Goal: Task Accomplishment & Management: Complete application form

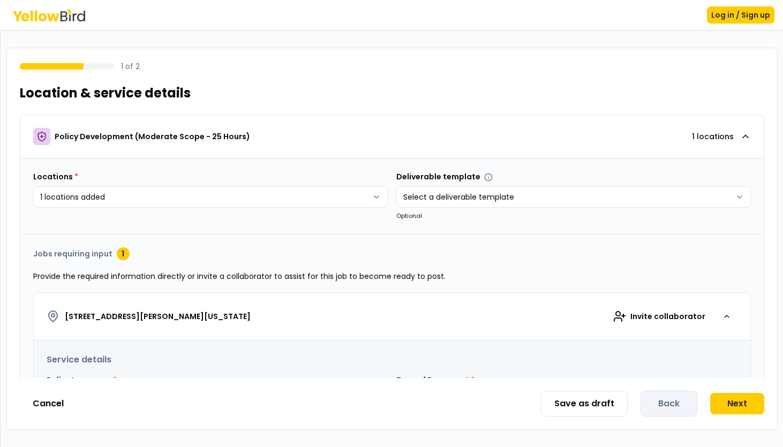
scroll to position [630, 0]
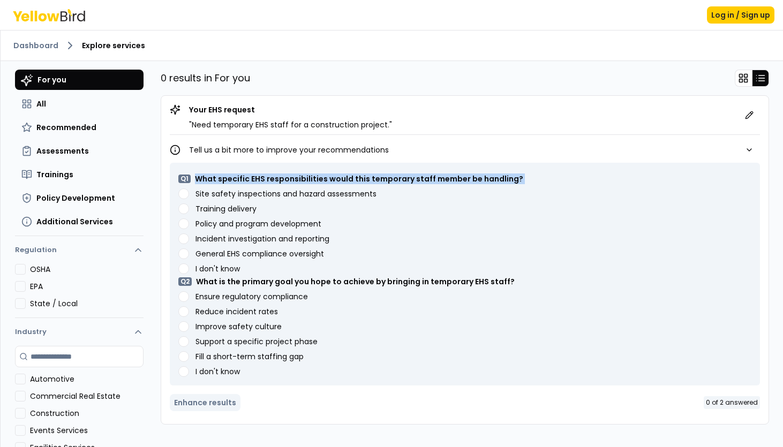
drag, startPoint x: 195, startPoint y: 180, endPoint x: 523, endPoint y: 176, distance: 328.3
click at [523, 176] on div "Q 1 What specific EHS responsibilities would this temporary staff member be han…" at bounding box center [464, 222] width 573 height 103
copy div "What specific EHS responsibilities would this temporary staff member be handlin…"
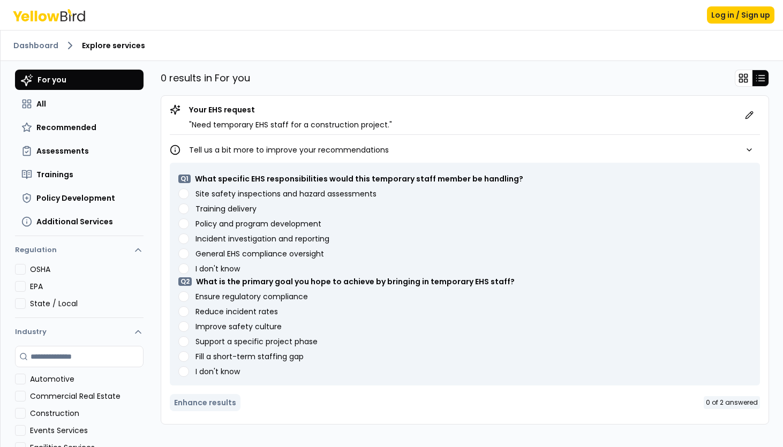
click at [554, 162] on div "Q 1 What specific EHS responsibilities would this temporary staff member be han…" at bounding box center [465, 287] width 590 height 257
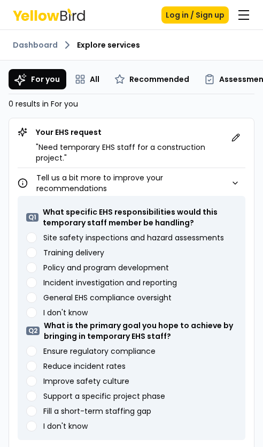
scroll to position [41, 0]
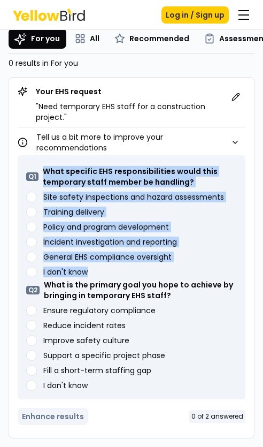
drag, startPoint x: 44, startPoint y: 172, endPoint x: 139, endPoint y: 273, distance: 138.3
click at [139, 273] on div "Q 1 What specific EHS responsibilities would this temporary staff member be han…" at bounding box center [131, 221] width 211 height 114
copy div "What specific EHS responsibilities would this temporary staff member be handlin…"
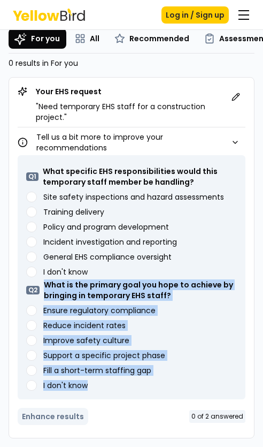
drag, startPoint x: 46, startPoint y: 284, endPoint x: 105, endPoint y: 382, distance: 114.8
click at [105, 382] on div "Q 2 What is the primary goal you hope to achieve by bringing in temporary EHS s…" at bounding box center [131, 334] width 211 height 114
copy div "What is the primary goal you hope to achieve by bringing in temporary EHS staff…"
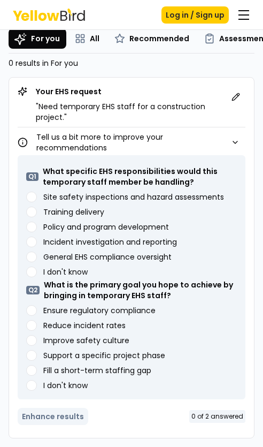
click at [86, 212] on label "Training delivery" at bounding box center [73, 211] width 61 height 7
click at [37, 212] on delivery "Training delivery" at bounding box center [31, 212] width 11 height 11
click at [86, 340] on label "Improve safety culture" at bounding box center [86, 340] width 86 height 7
click at [37, 340] on culture "Improve safety culture" at bounding box center [31, 340] width 11 height 11
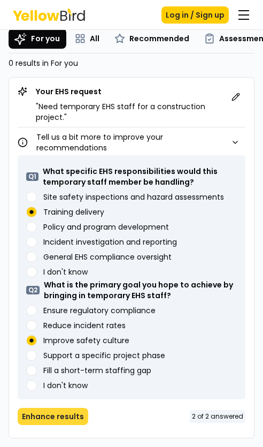
click at [73, 413] on button "Enhance results" at bounding box center [53, 416] width 71 height 17
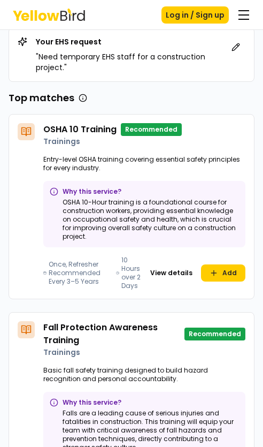
scroll to position [252, 0]
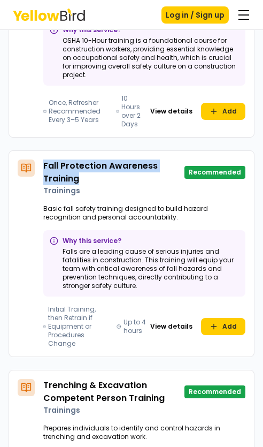
drag, startPoint x: 44, startPoint y: 166, endPoint x: 83, endPoint y: 180, distance: 41.2
click at [83, 180] on h4 "Fall Protection Awareness Training" at bounding box center [111, 173] width 137 height 26
copy h4 "Fall Protection Awareness Training"
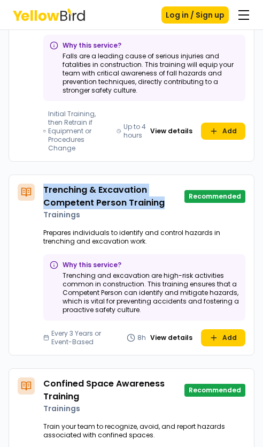
drag, startPoint x: 44, startPoint y: 180, endPoint x: 167, endPoint y: 193, distance: 123.4
click at [167, 193] on h4 "Trenching & Excavation Competent Person Training" at bounding box center [111, 197] width 137 height 26
copy h4 "Trenching & Excavation Competent Person Training"
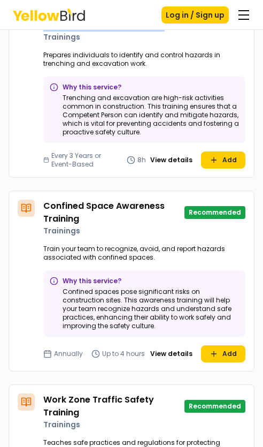
scroll to position [748, 0]
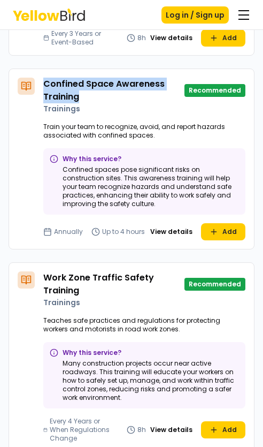
drag, startPoint x: 46, startPoint y: 74, endPoint x: 86, endPoint y: 86, distance: 41.2
click at [86, 86] on h4 "Confined Space Awareness Training" at bounding box center [111, 91] width 137 height 26
copy h4 "Confined Space Awareness Training"
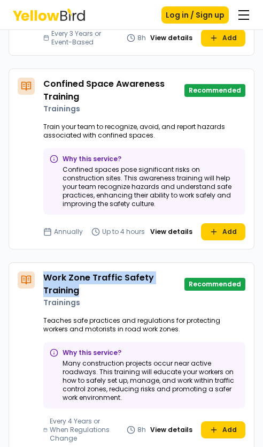
drag, startPoint x: 46, startPoint y: 268, endPoint x: 91, endPoint y: 283, distance: 47.9
click at [91, 283] on h4 "Work Zone Traffic Safety Training" at bounding box center [111, 285] width 137 height 26
copy h4 "Work Zone Traffic Safety Training"
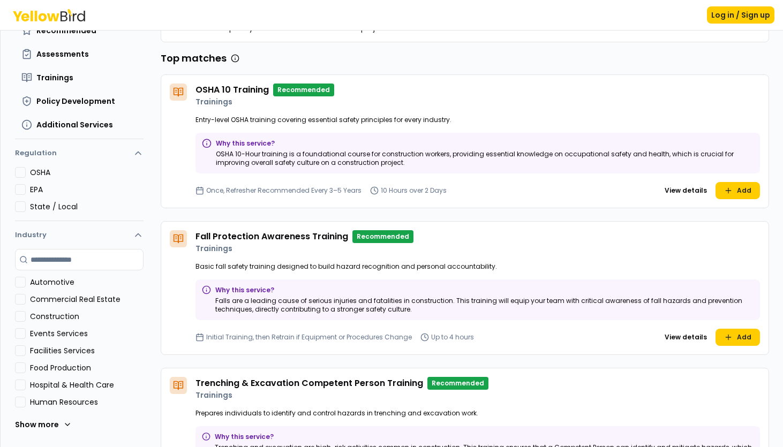
scroll to position [0, 0]
